Goal: Information Seeking & Learning: Learn about a topic

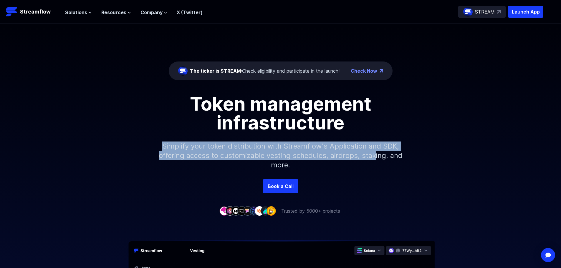
drag, startPoint x: 170, startPoint y: 145, endPoint x: 383, endPoint y: 159, distance: 213.1
click at [383, 159] on p "Simplify your token distribution with Streamflow's Application and SDK, offerin…" at bounding box center [280, 155] width 253 height 47
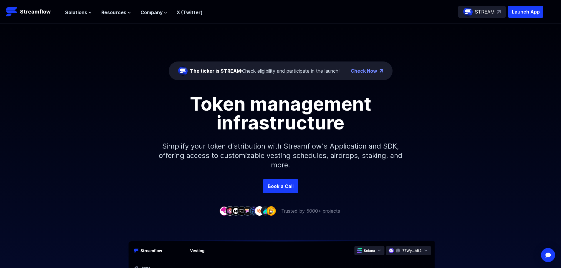
click at [356, 161] on p "Simplify your token distribution with Streamflow's Application and SDK, offerin…" at bounding box center [280, 155] width 253 height 47
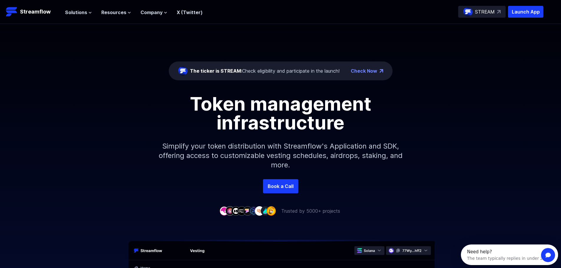
click at [295, 156] on p "Simplify your token distribution with Streamflow's Application and SDK, offerin…" at bounding box center [280, 155] width 253 height 47
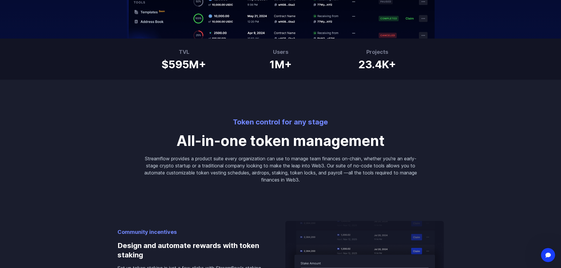
scroll to position [383, 0]
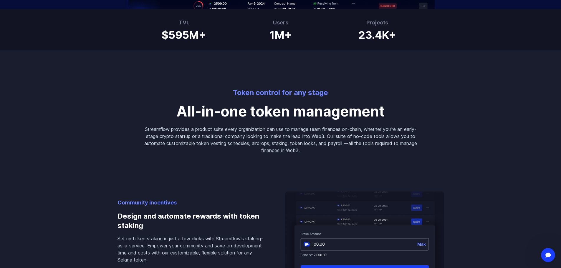
click at [258, 129] on p "Streamflow provides a product suite every organization can use to manage team f…" at bounding box center [280, 140] width 273 height 28
click at [348, 130] on p "Streamflow provides a product suite every organization can use to manage team f…" at bounding box center [280, 140] width 273 height 28
drag, startPoint x: 242, startPoint y: 137, endPoint x: 339, endPoint y: 138, distance: 96.6
click at [339, 138] on p "Streamflow provides a product suite every organization can use to manage team f…" at bounding box center [280, 140] width 273 height 28
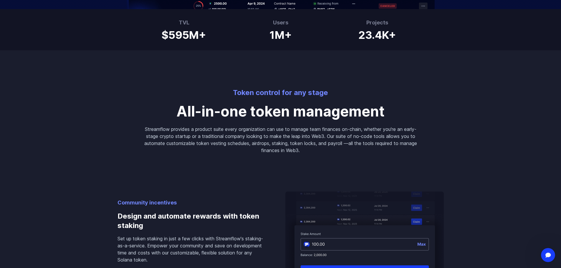
click at [353, 138] on p "Streamflow provides a product suite every organization can use to manage team f…" at bounding box center [280, 140] width 273 height 28
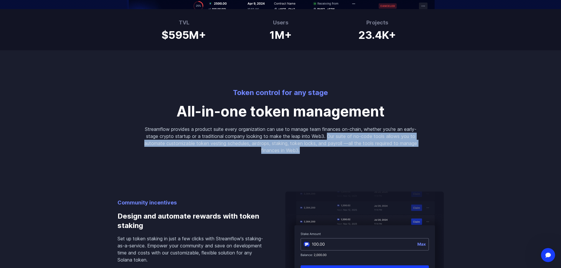
drag, startPoint x: 342, startPoint y: 137, endPoint x: 343, endPoint y: 151, distance: 13.9
click at [343, 151] on p "Streamflow provides a product suite every organization can use to manage team f…" at bounding box center [280, 140] width 273 height 28
click at [318, 148] on p "Streamflow provides a product suite every organization can use to manage team f…" at bounding box center [280, 140] width 273 height 28
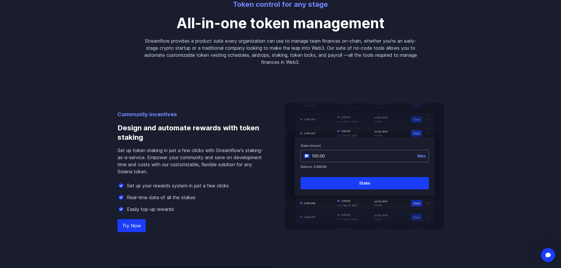
scroll to position [501, 0]
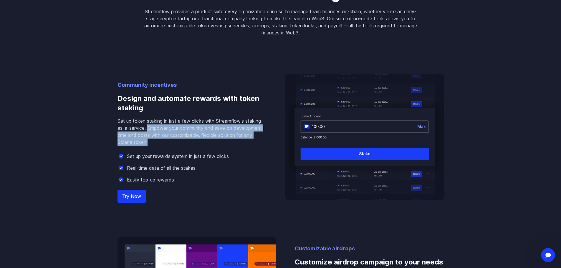
drag, startPoint x: 148, startPoint y: 129, endPoint x: 240, endPoint y: 140, distance: 92.5
click at [240, 140] on p "Set up token staking in just a few clicks with Streamflow's staking-as-a-servic…" at bounding box center [192, 132] width 149 height 28
click at [191, 139] on p "Set up token staking in just a few clicks with Streamflow's staking-as-a-servic…" at bounding box center [192, 132] width 149 height 28
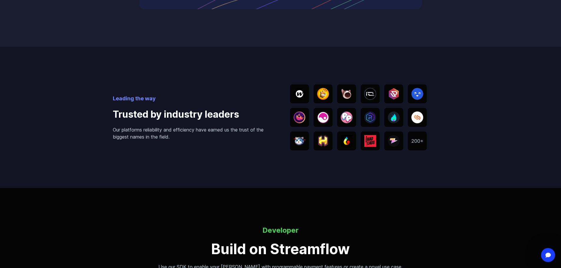
scroll to position [1149, 0]
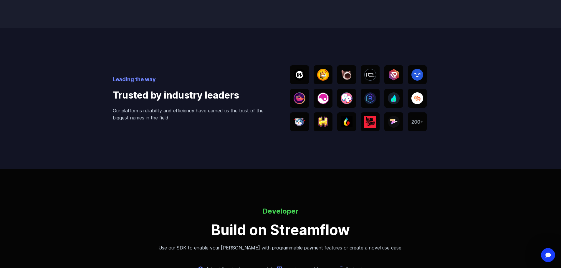
click at [325, 77] on img at bounding box center [323, 75] width 12 height 12
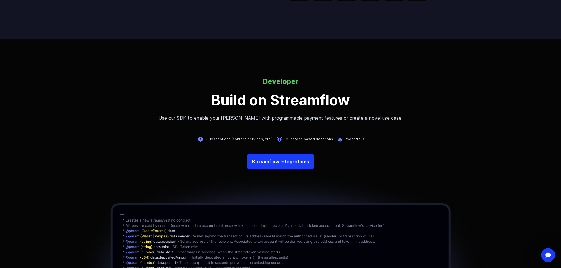
scroll to position [1326, 0]
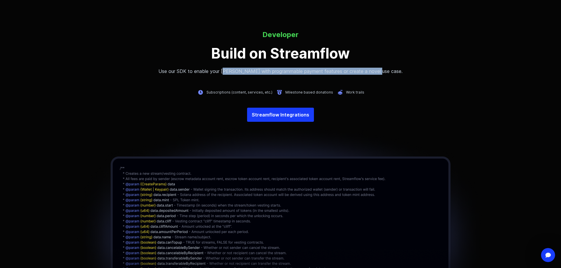
drag, startPoint x: 236, startPoint y: 72, endPoint x: 399, endPoint y: 71, distance: 163.8
click at [399, 71] on p "Use our SDK to enable your [PERSON_NAME] with programmable payment features or …" at bounding box center [280, 71] width 561 height 7
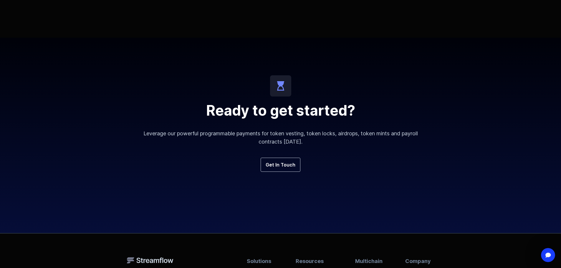
scroll to position [1974, 0]
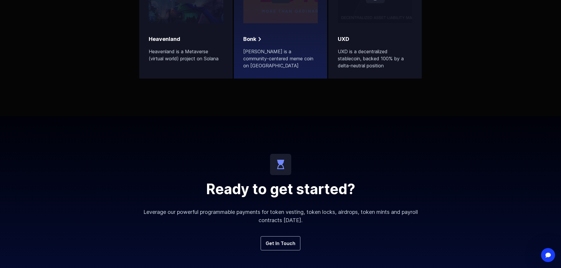
click at [274, 59] on p "[PERSON_NAME] is a community-centered meme coin on [GEOGRAPHIC_DATA]" at bounding box center [280, 58] width 75 height 21
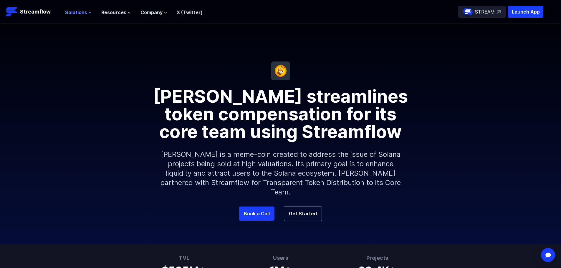
click at [88, 11] on icon at bounding box center [90, 13] width 4 height 4
